Goal: Find specific page/section: Find specific page/section

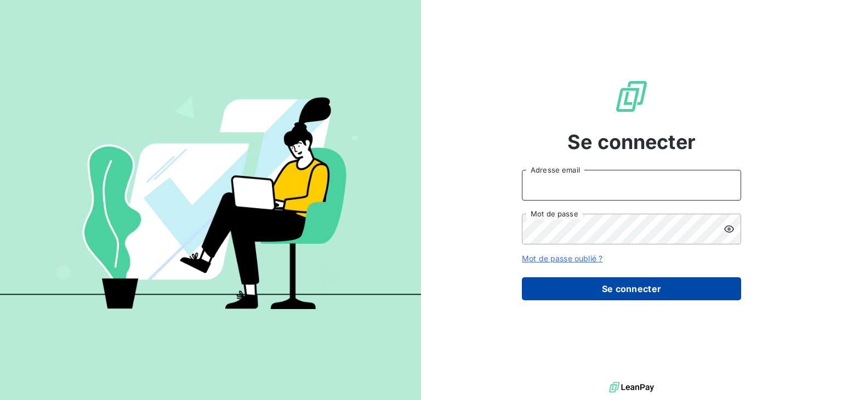
type input "[EMAIL_ADDRESS][DOMAIN_NAME]"
click at [611, 284] on button "Se connecter" at bounding box center [631, 288] width 219 height 23
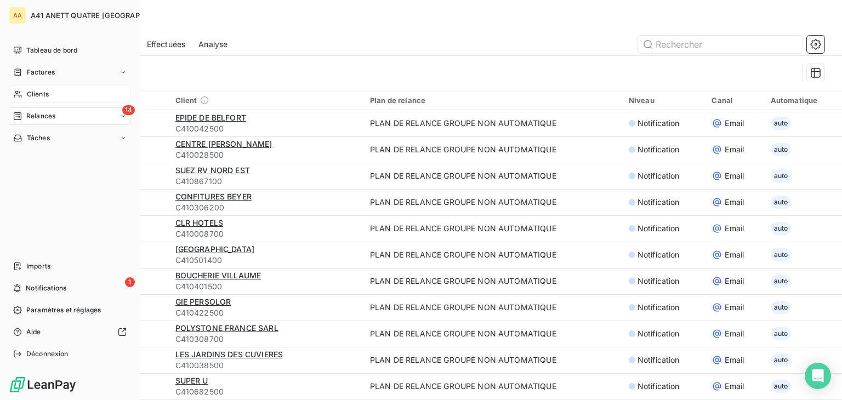
click at [38, 94] on span "Clients" at bounding box center [38, 94] width 22 height 10
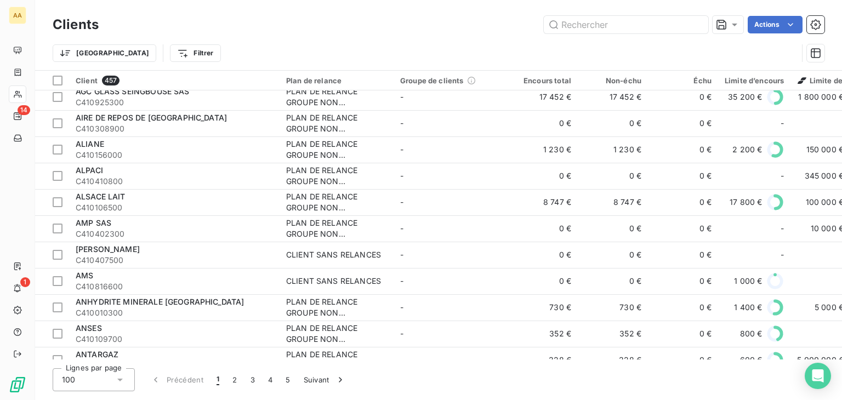
scroll to position [164, 0]
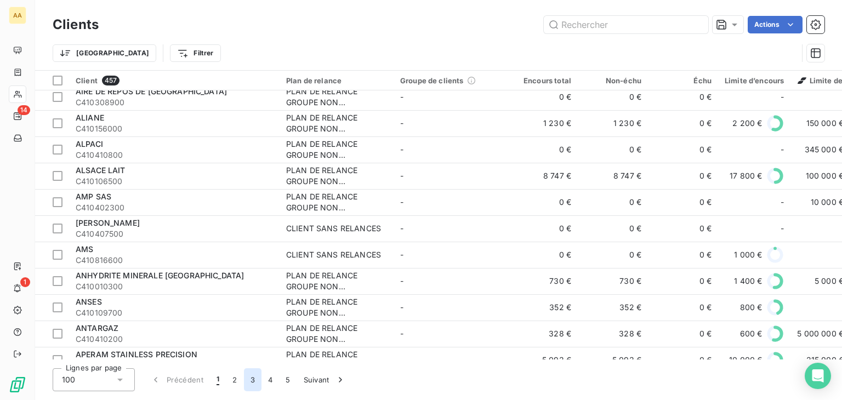
click at [256, 377] on button "3" at bounding box center [253, 379] width 18 height 23
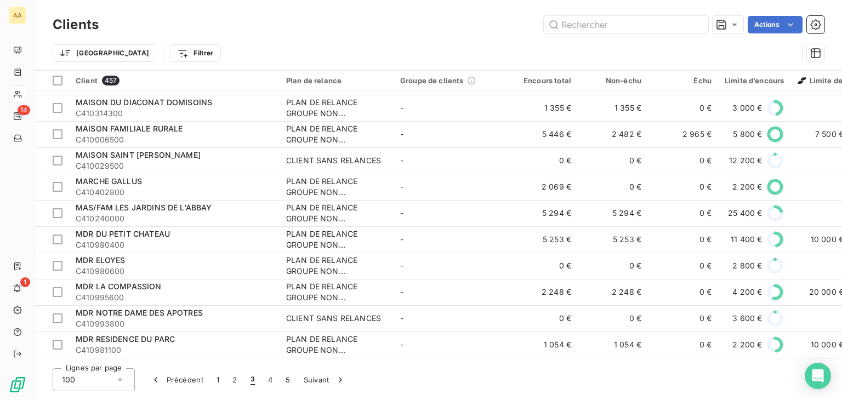
scroll to position [1972, 0]
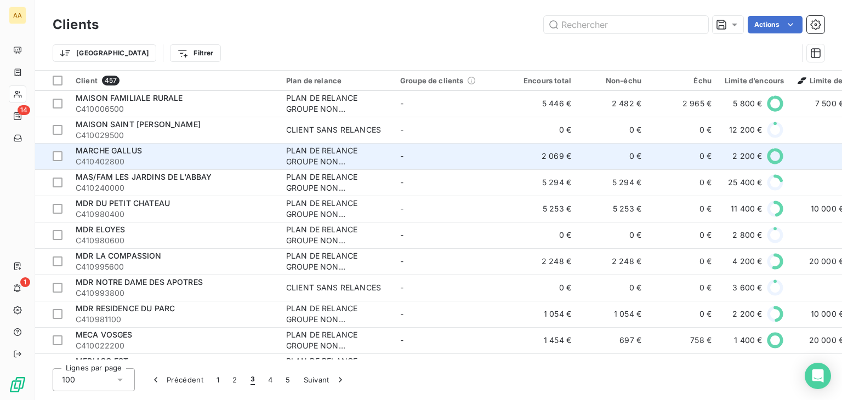
click at [309, 156] on div "PLAN DE RELANCE GROUPE NON AUTOMATIQUE" at bounding box center [336, 156] width 101 height 22
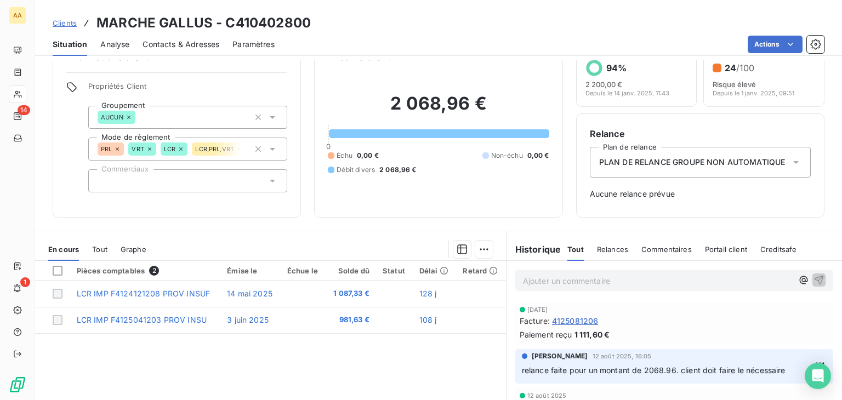
scroll to position [55, 0]
